Goal: Book appointment/travel/reservation

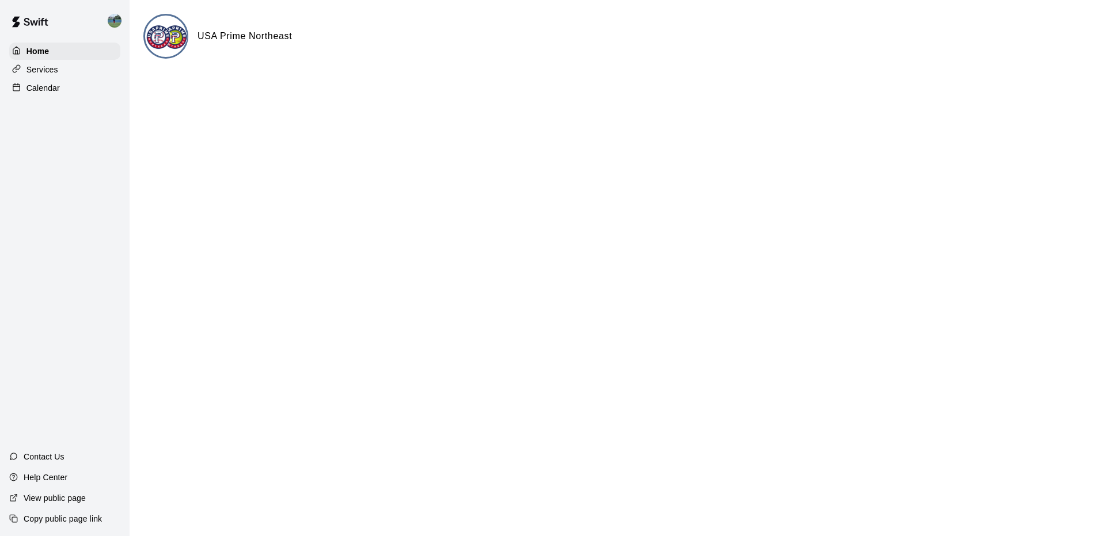
click at [76, 93] on div "Calendar" at bounding box center [64, 87] width 111 height 17
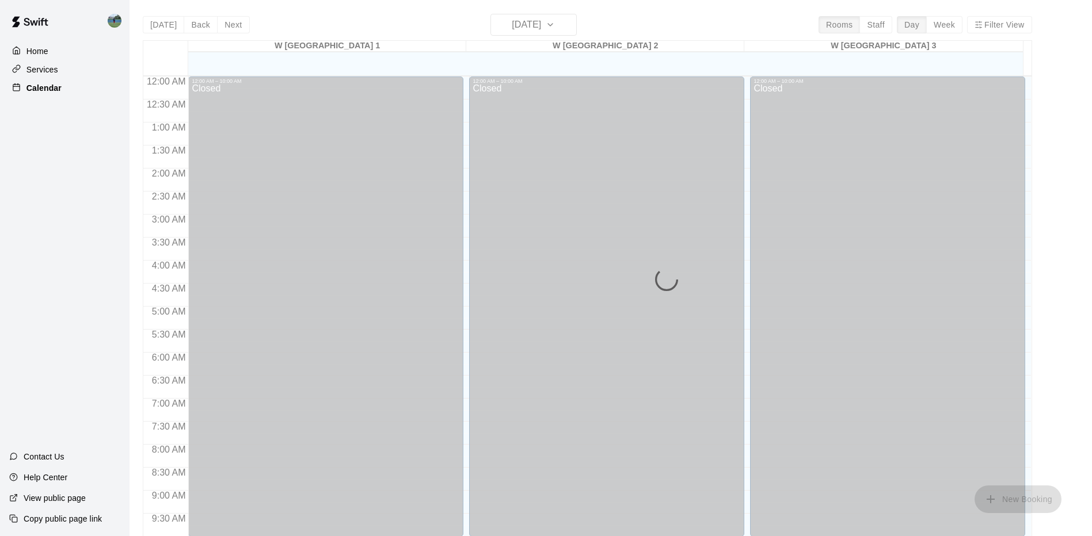
scroll to position [598, 0]
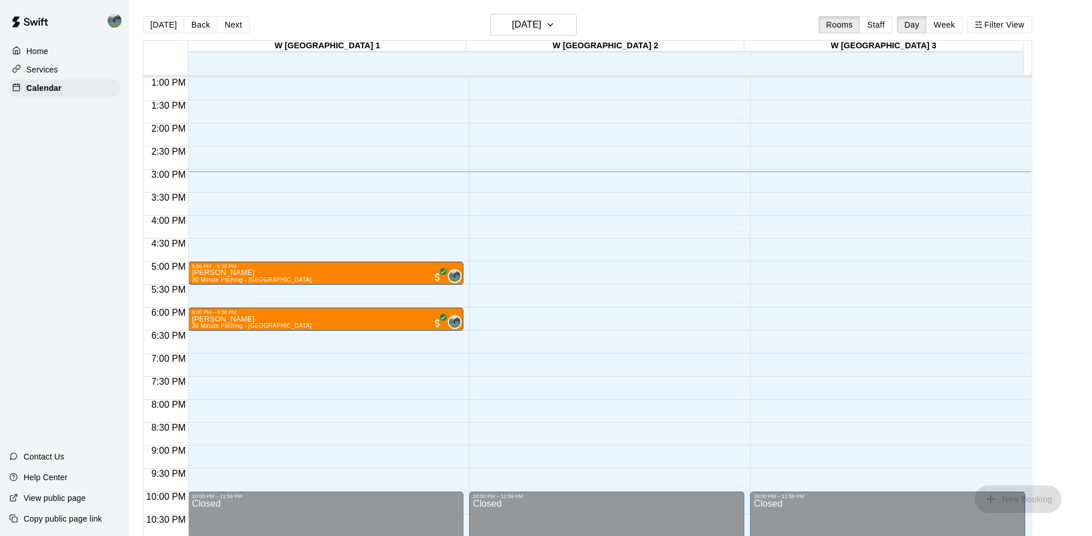
click at [338, 274] on div "[PERSON_NAME] 30 Minute Pitching - [GEOGRAPHIC_DATA] 0" at bounding box center [326, 537] width 268 height 536
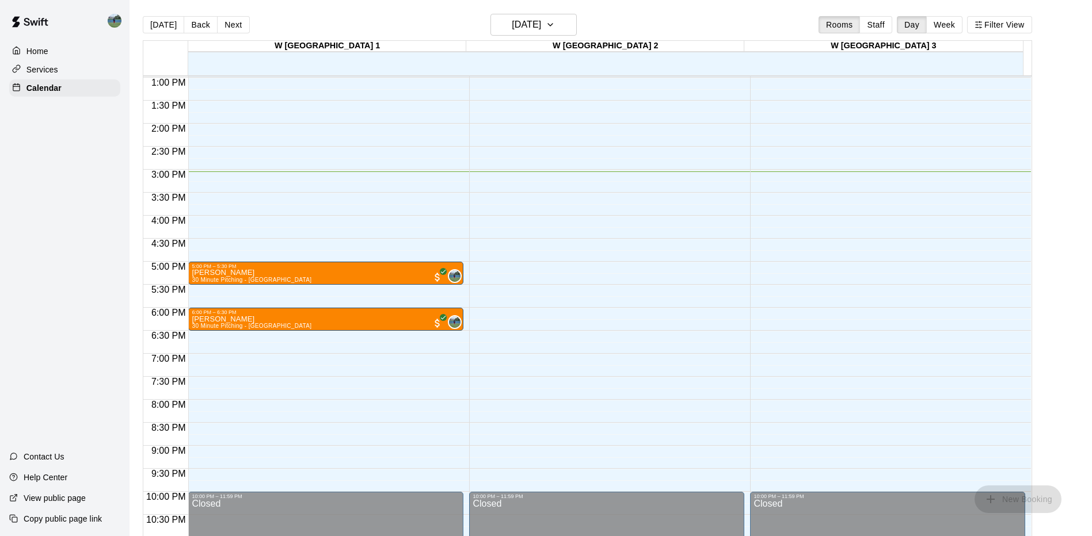
click at [338, 274] on div "[PERSON_NAME] 30 Minute Pitching - [GEOGRAPHIC_DATA] 0" at bounding box center [326, 537] width 268 height 536
